Goal: Transaction & Acquisition: Purchase product/service

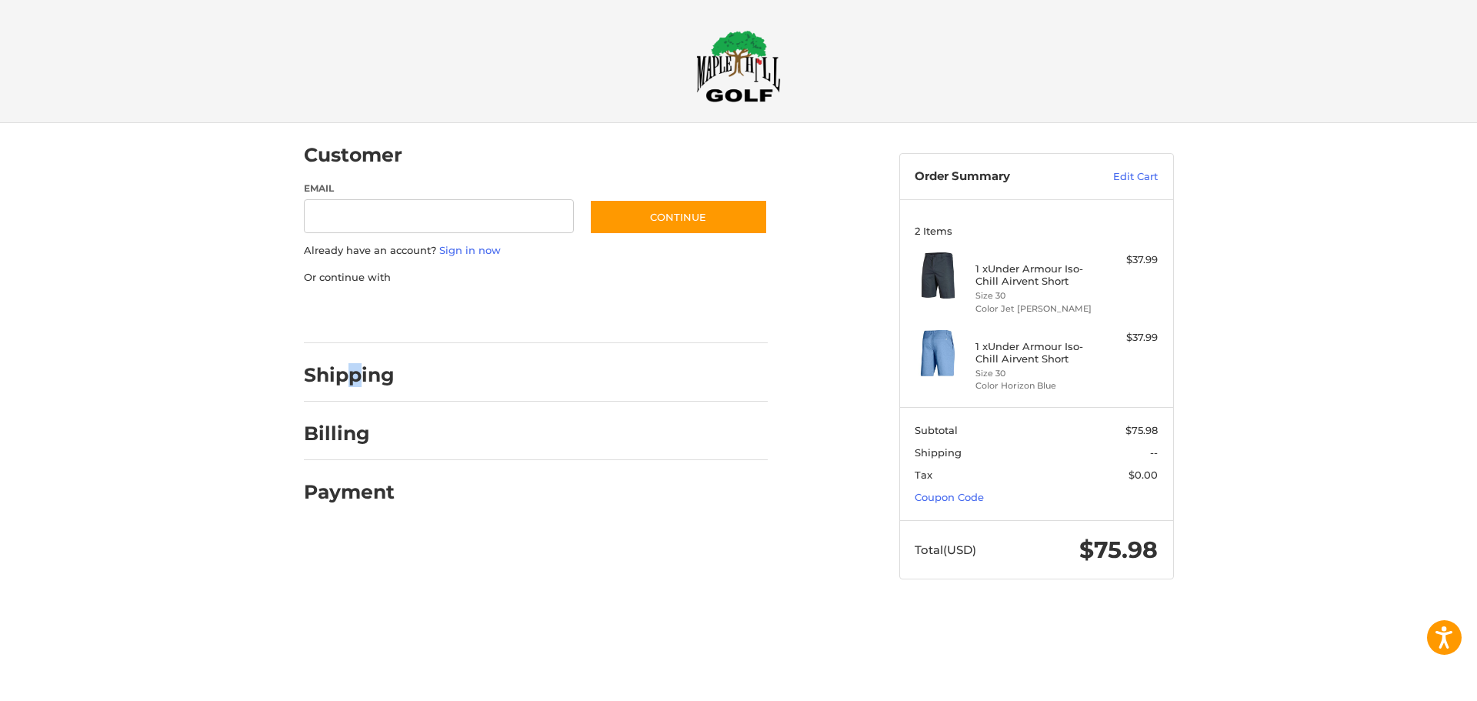
click at [355, 376] on h2 "Shipping" at bounding box center [349, 375] width 91 height 24
click at [356, 378] on h2 "Shipping" at bounding box center [349, 375] width 91 height 24
click at [601, 592] on div "Customer Guest Customer Email Subscribe to our newsletter. Continue Already hav…" at bounding box center [738, 366] width 923 height 486
click at [335, 213] on input "Email" at bounding box center [439, 216] width 271 height 35
type input "**********"
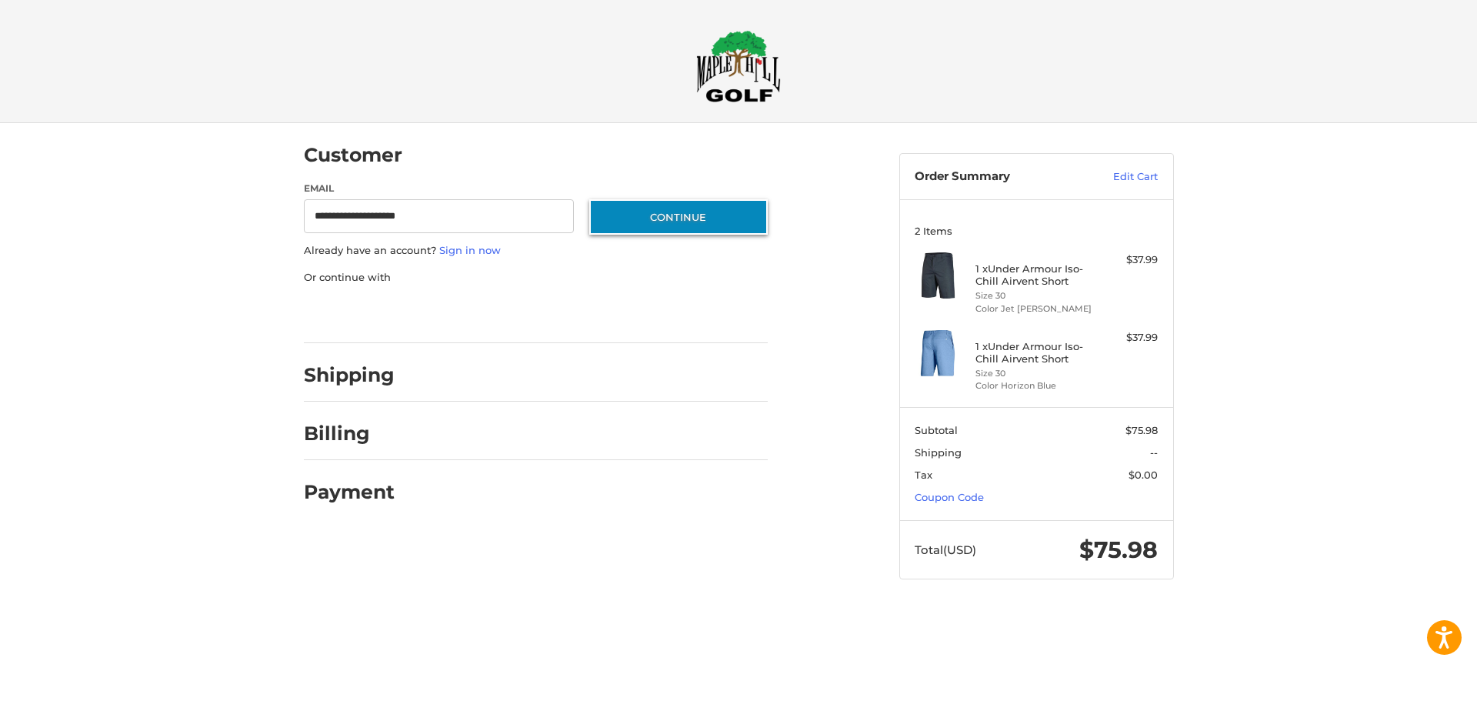
click at [682, 218] on button "Continue" at bounding box center [678, 216] width 178 height 35
